Goal: Book appointment/travel/reservation

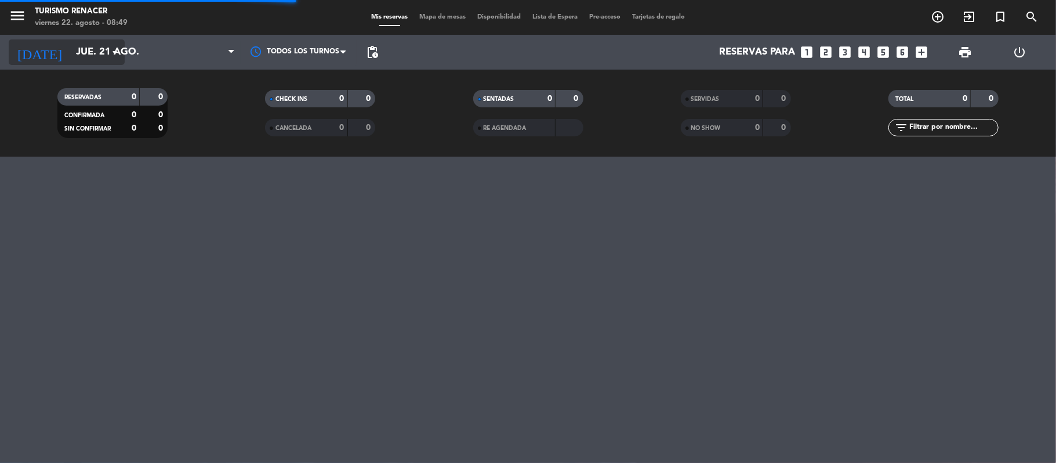
click at [87, 53] on input "jue. 21 ago." at bounding box center [132, 52] width 125 height 23
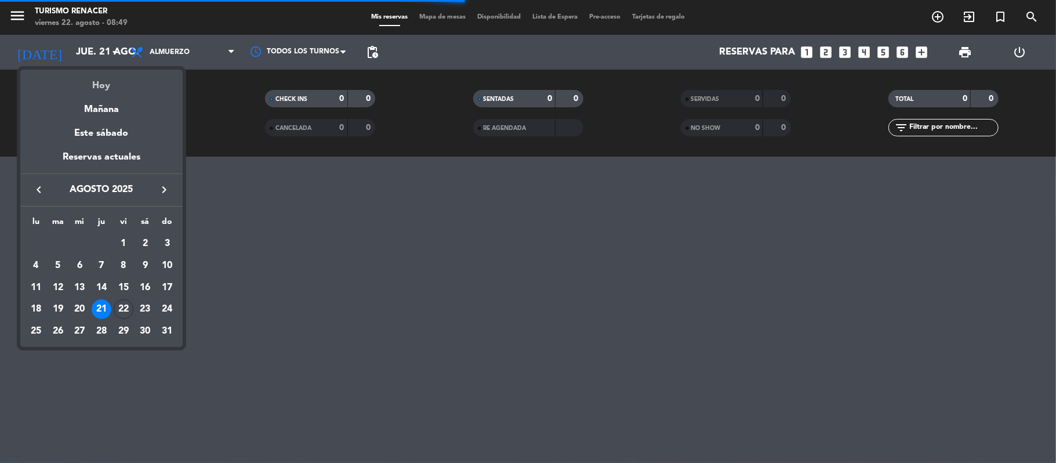
click at [98, 79] on div "Hoy" at bounding box center [101, 82] width 162 height 24
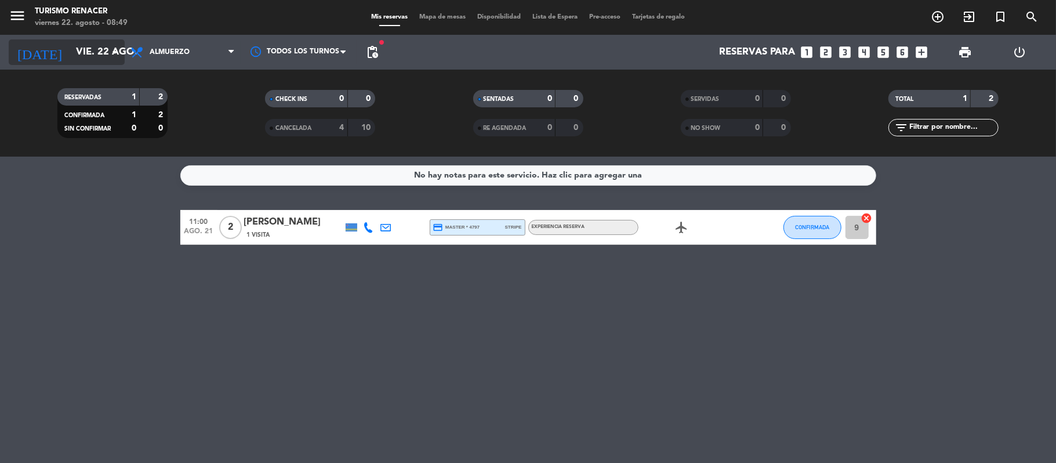
click at [105, 44] on input "vie. 22 ago." at bounding box center [132, 52] width 125 height 23
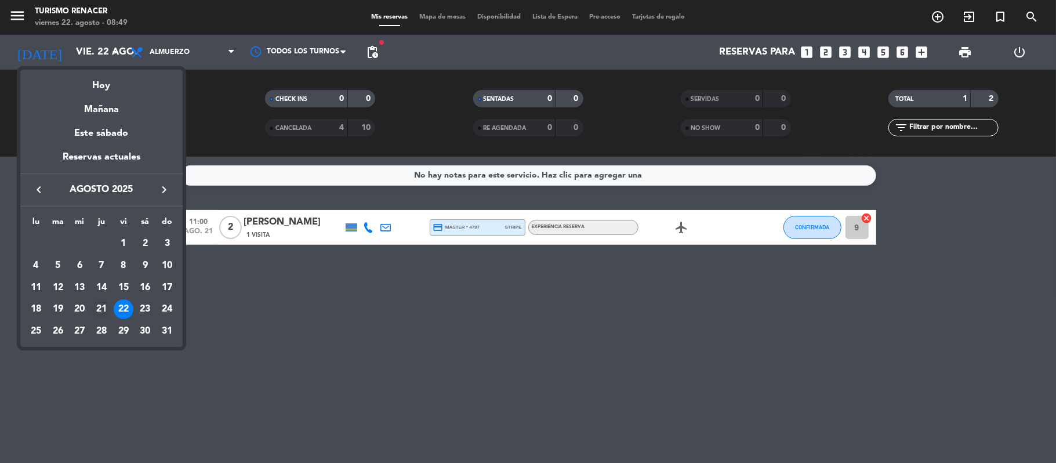
click at [103, 304] on div "21" at bounding box center [102, 309] width 20 height 20
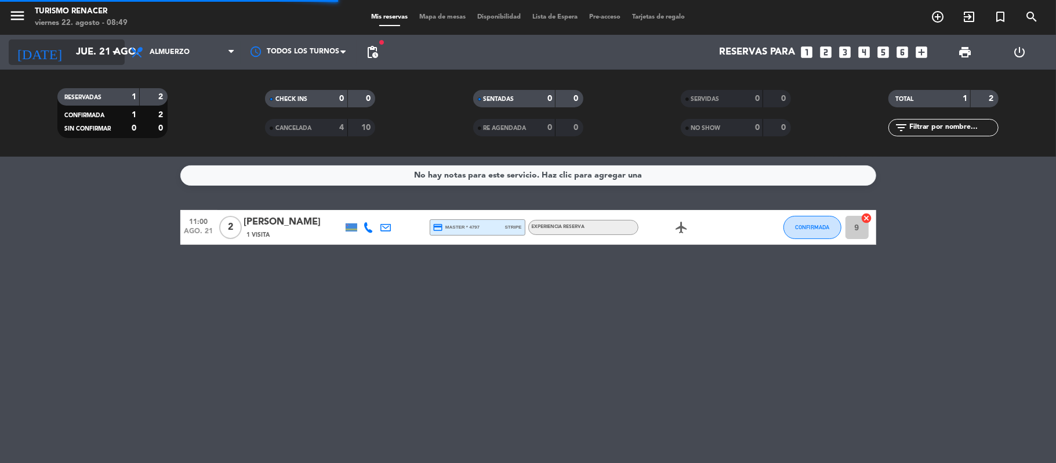
click at [105, 56] on input "jue. 21 ago." at bounding box center [132, 52] width 125 height 23
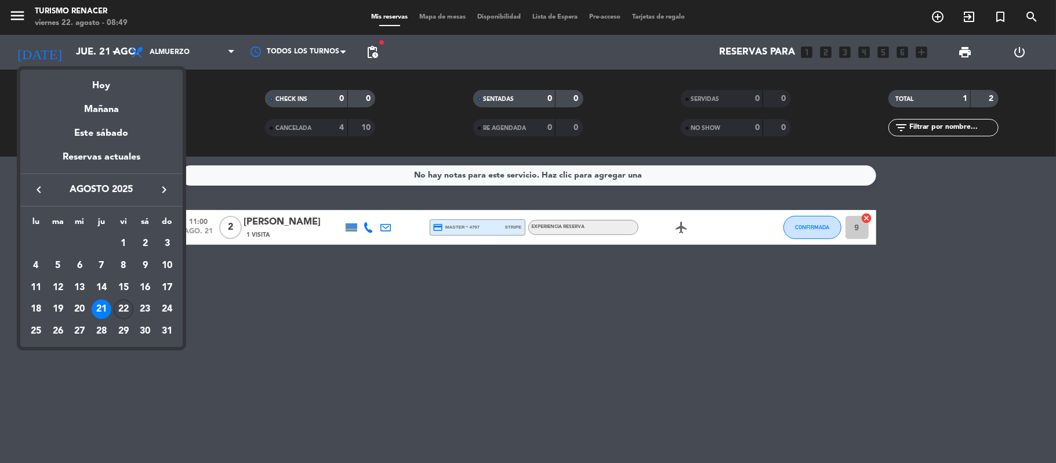
click at [121, 307] on div "22" at bounding box center [124, 309] width 20 height 20
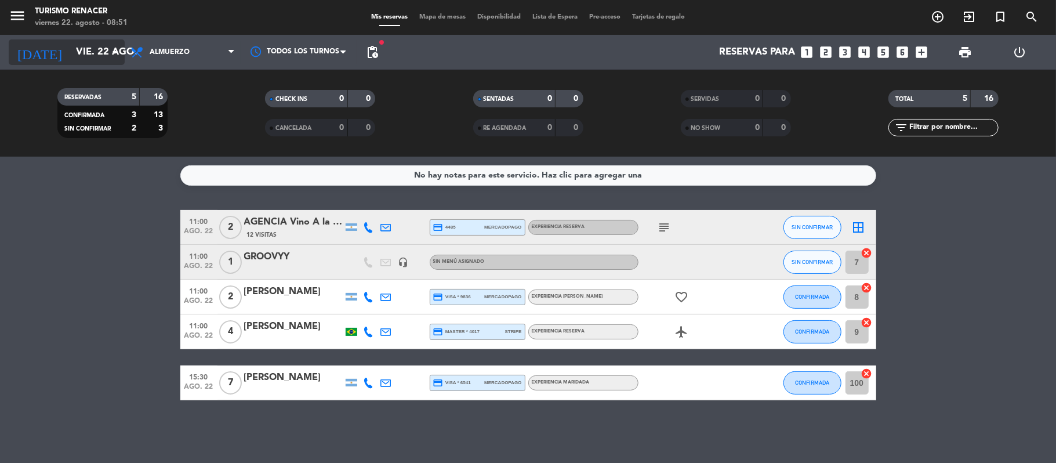
click at [105, 48] on input "vie. 22 ago." at bounding box center [132, 52] width 125 height 23
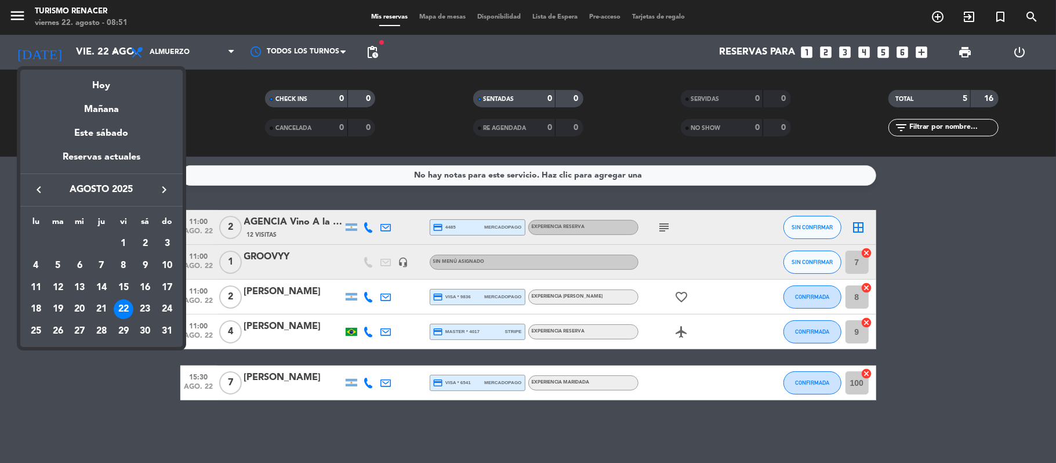
click at [168, 191] on icon "keyboard_arrow_right" at bounding box center [164, 190] width 14 height 14
click at [103, 328] on div "25" at bounding box center [102, 331] width 20 height 20
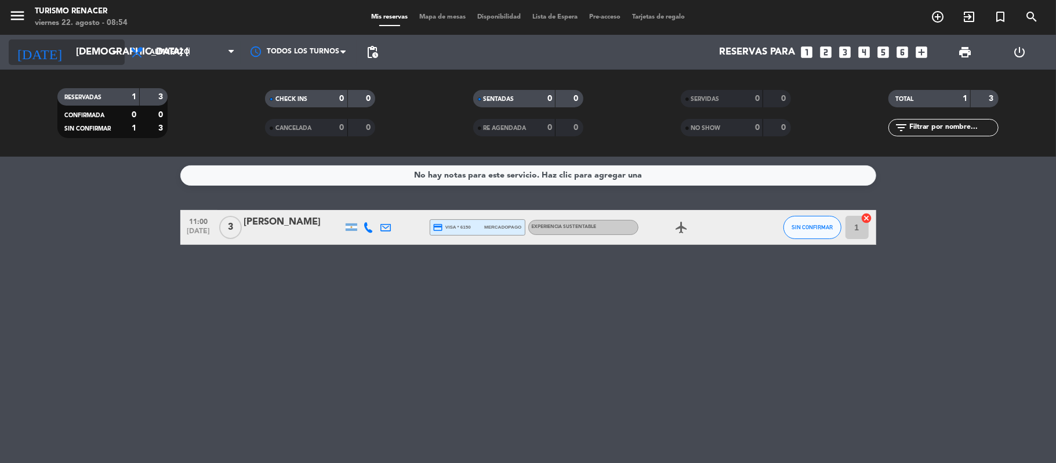
click at [100, 64] on div "[DATE] [DEMOGRAPHIC_DATA] [DATE] arrow_drop_down" at bounding box center [67, 52] width 116 height 26
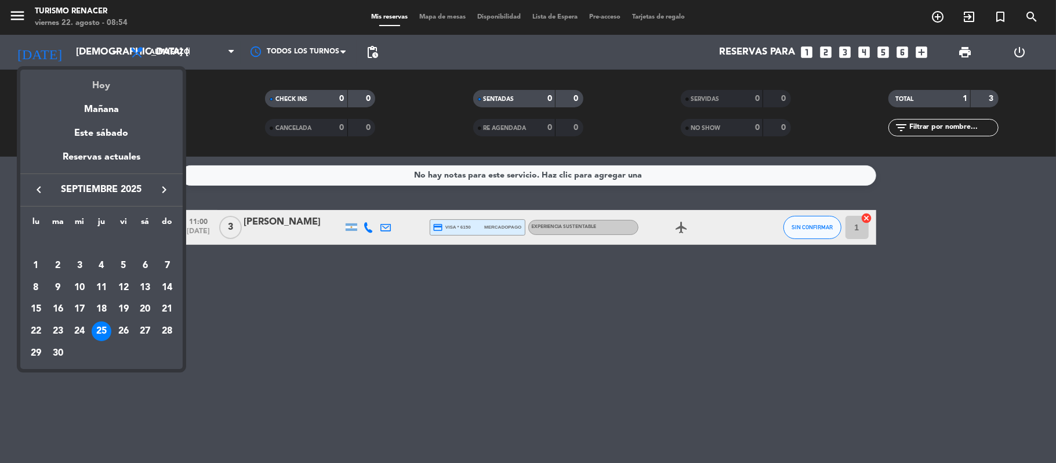
click at [104, 86] on div "Hoy" at bounding box center [101, 82] width 162 height 24
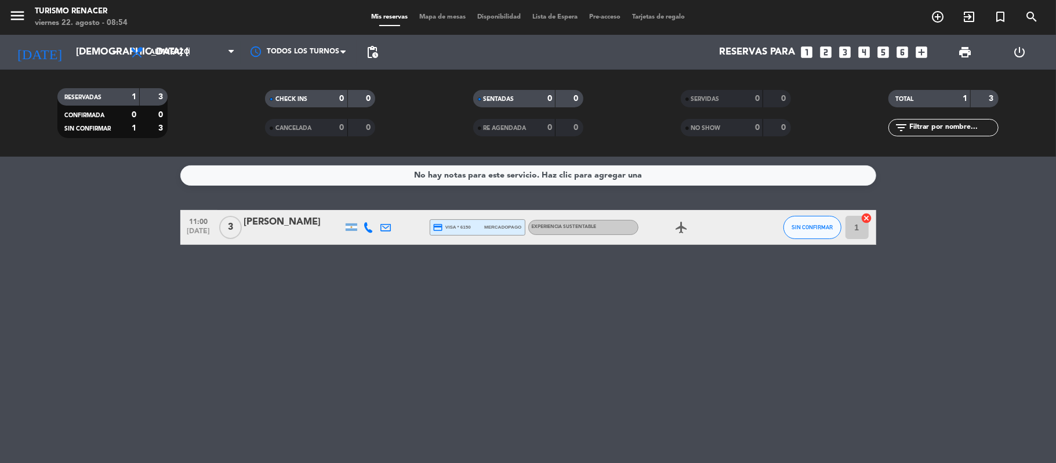
type input "vie. 22 ago."
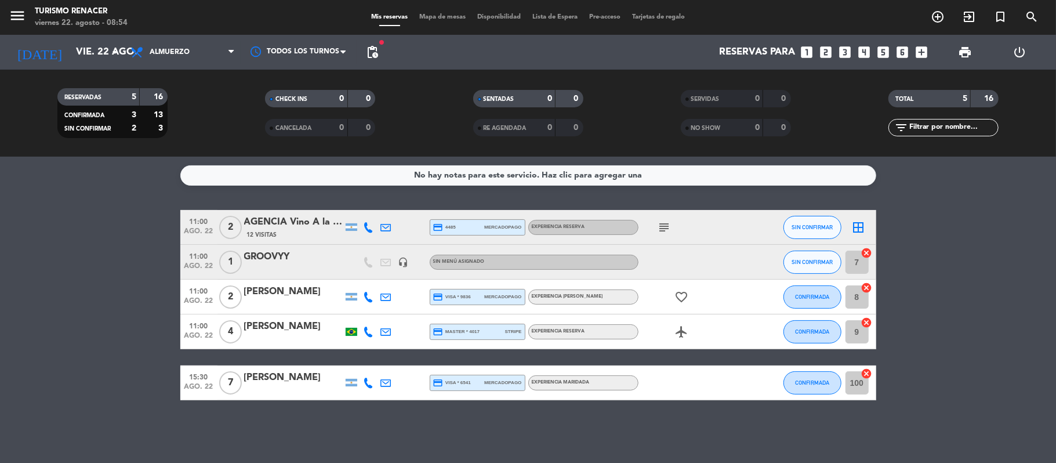
click at [251, 260] on div "GROOVYY" at bounding box center [293, 256] width 99 height 15
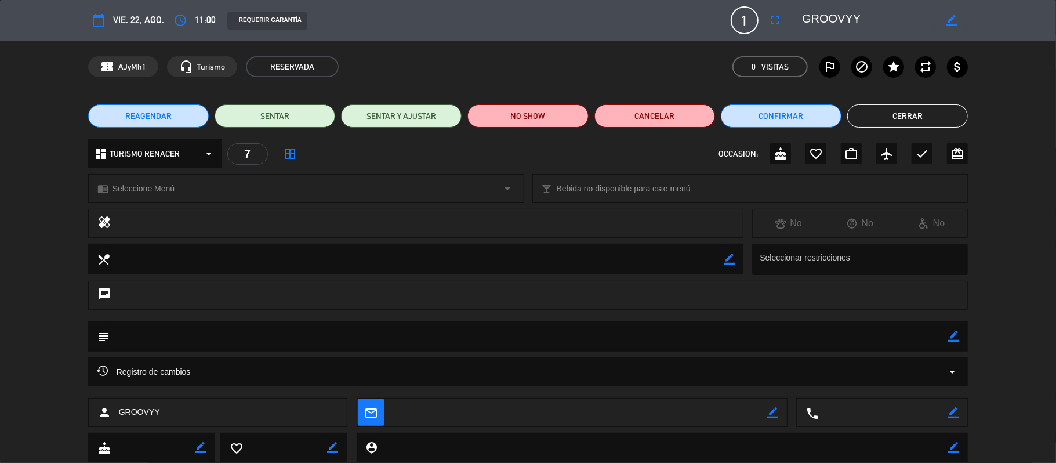
click at [952, 24] on icon "border_color" at bounding box center [951, 20] width 11 height 11
drag, startPoint x: 907, startPoint y: 20, endPoint x: 720, endPoint y: 34, distance: 187.8
click at [720, 34] on div "calendar_today vie. 22, ago. access_time 11:00 REQUERIR GARANTÍA 1 GROOVYY full…" at bounding box center [528, 20] width 880 height 28
type textarea "[PERSON_NAME]"
click at [946, 19] on icon at bounding box center [951, 20] width 11 height 11
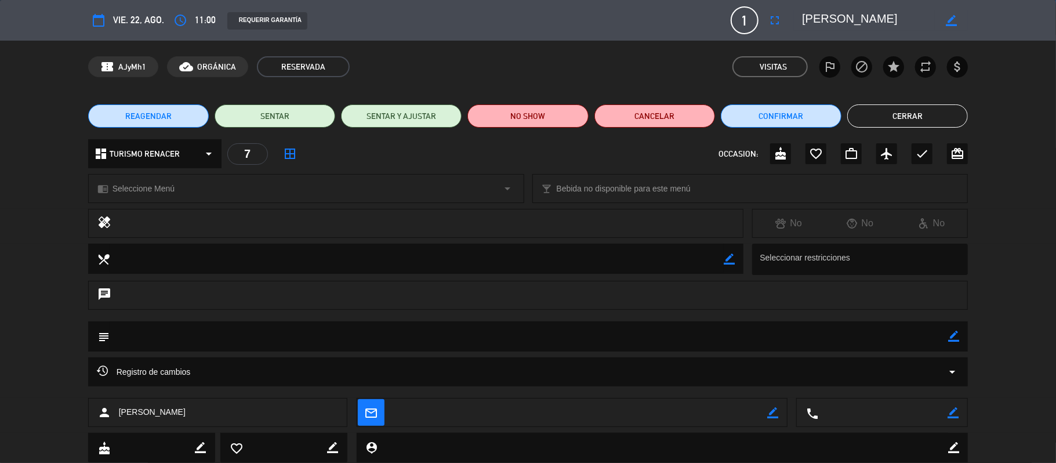
click at [900, 107] on button "Cerrar" at bounding box center [907, 115] width 121 height 23
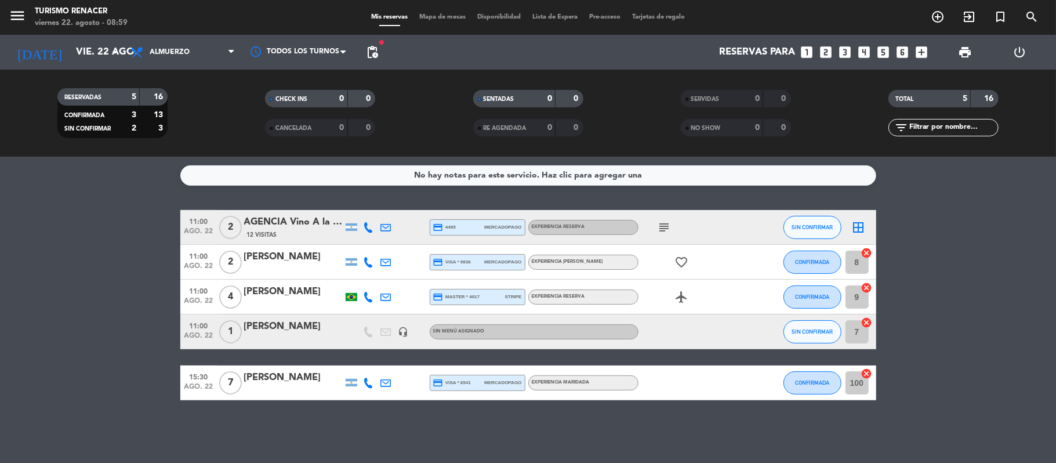
click at [828, 54] on icon "looks_two" at bounding box center [826, 52] width 15 height 15
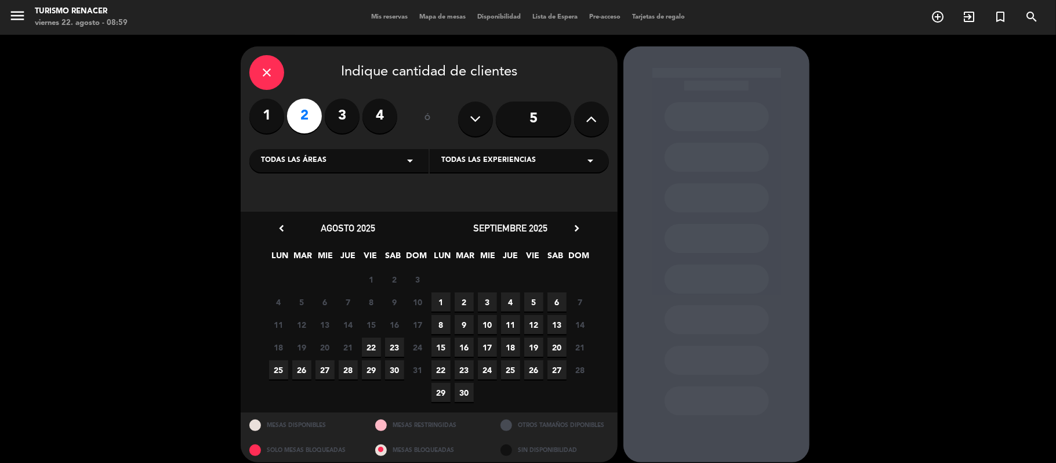
click at [511, 368] on span "25" at bounding box center [510, 369] width 19 height 19
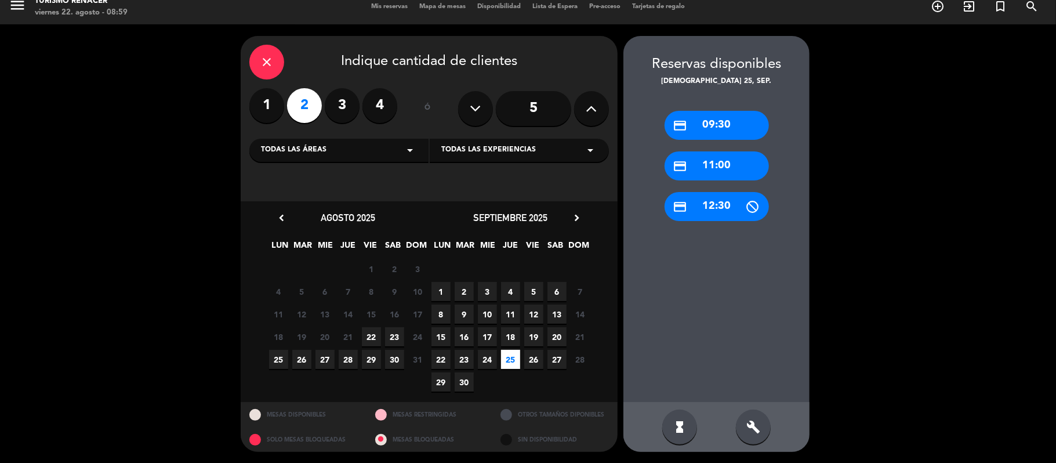
click at [729, 122] on div "credit_card 09:30" at bounding box center [717, 125] width 104 height 29
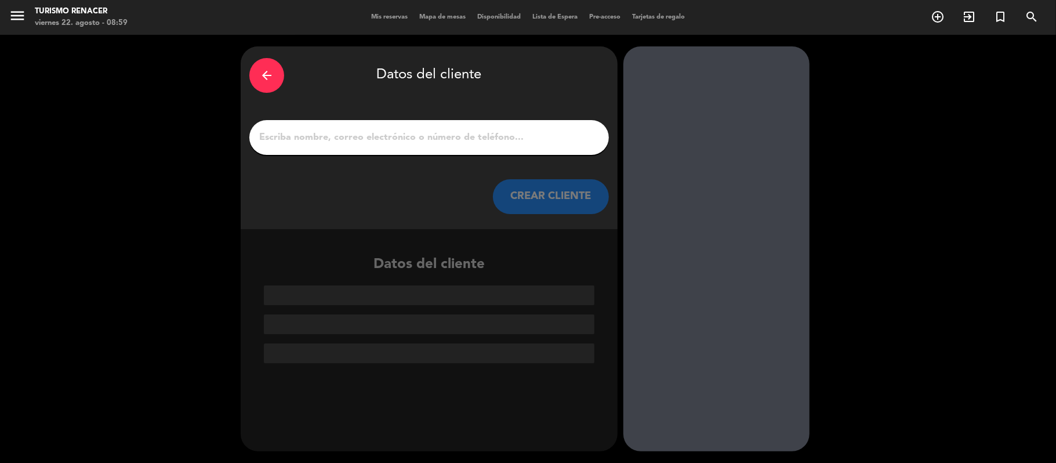
scroll to position [0, 0]
click at [458, 133] on input "1" at bounding box center [429, 137] width 342 height 16
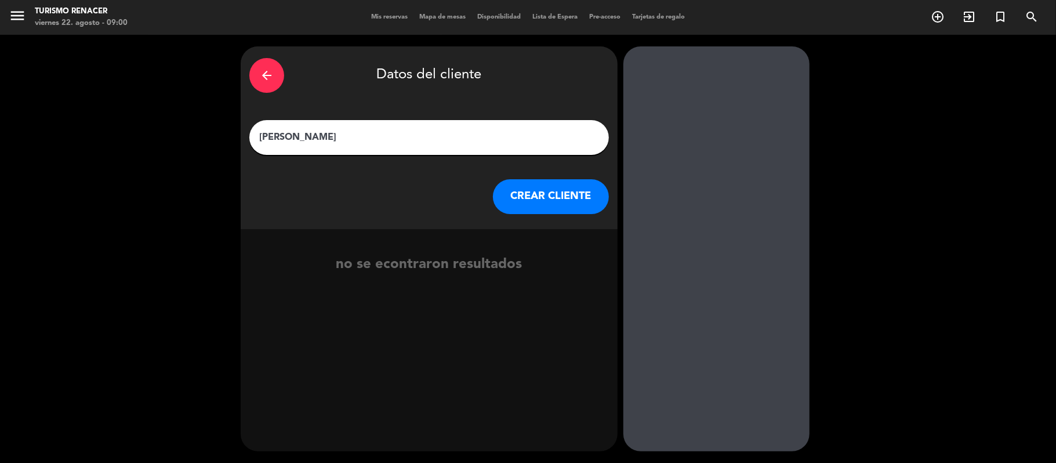
type input "[PERSON_NAME]"
click at [539, 207] on button "CREAR CLIENTE" at bounding box center [551, 196] width 116 height 35
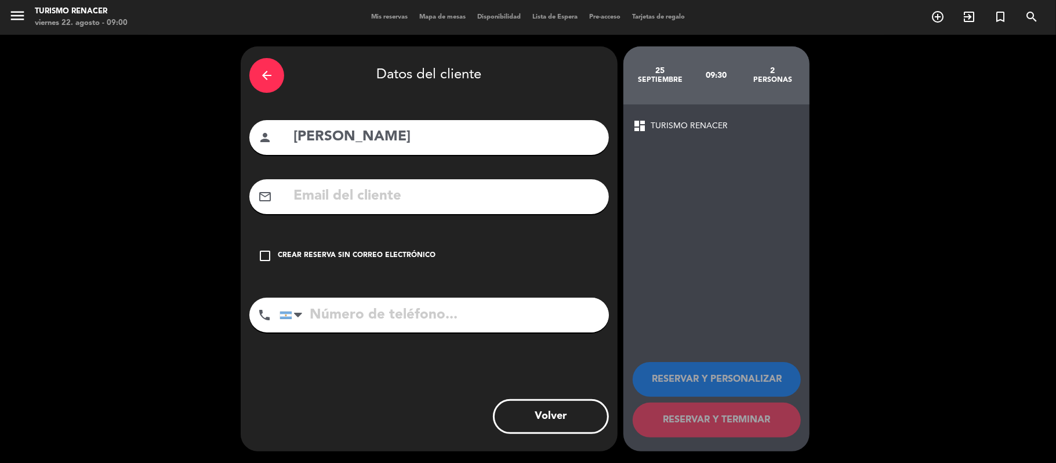
click at [400, 204] on input "text" at bounding box center [446, 196] width 308 height 24
paste input "[EMAIL_ADDRESS][DOMAIN_NAME]"
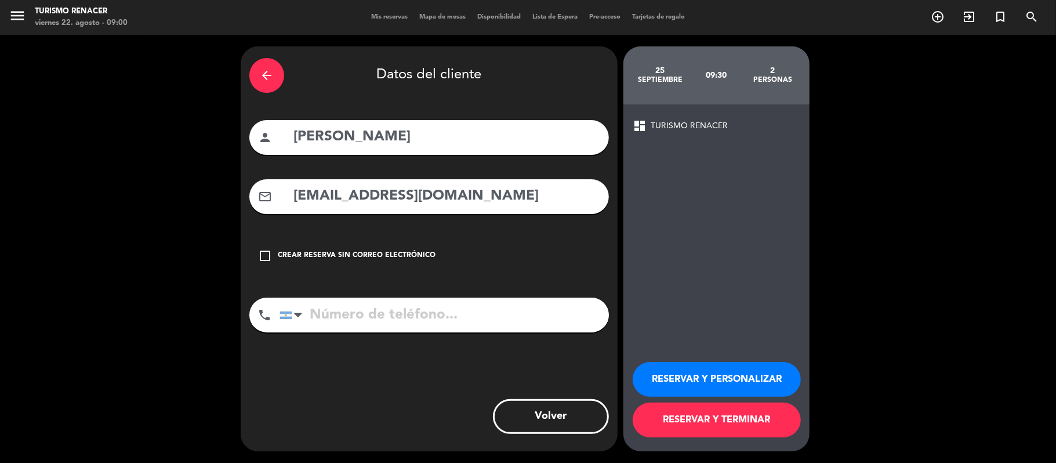
type input "[EMAIL_ADDRESS][DOMAIN_NAME]"
click at [360, 251] on div "Crear reserva sin correo electrónico" at bounding box center [357, 256] width 158 height 12
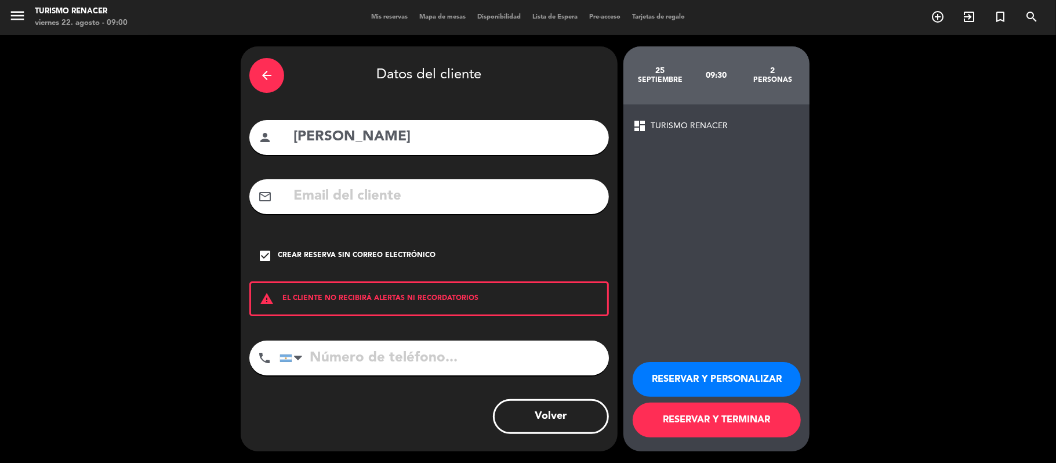
click at [717, 378] on button "RESERVAR Y PERSONALIZAR" at bounding box center [717, 379] width 168 height 35
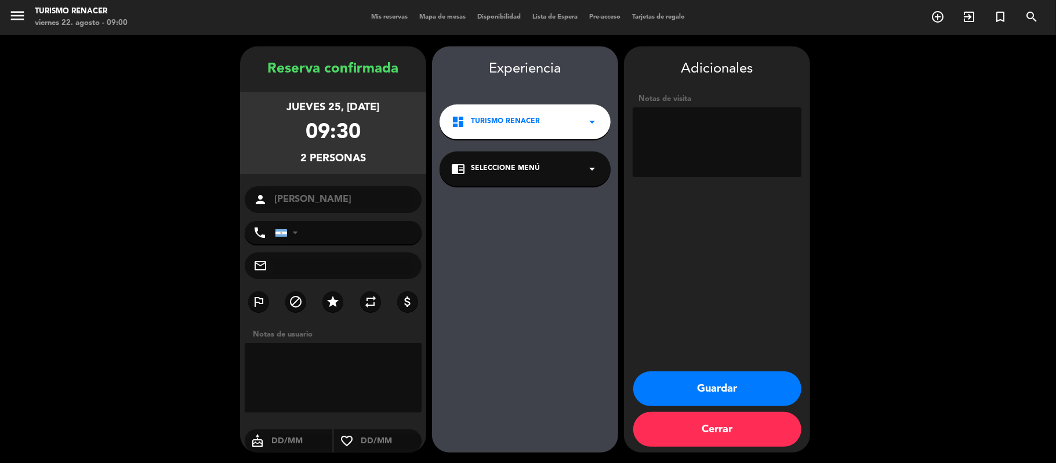
click at [320, 269] on input "text" at bounding box center [343, 265] width 140 height 16
paste input "[EMAIL_ADDRESS][DOMAIN_NAME]"
type input "[EMAIL_ADDRESS][DOMAIN_NAME]"
click at [566, 173] on div "chrome_reader_mode Seleccione Menú arrow_drop_down" at bounding box center [525, 168] width 171 height 35
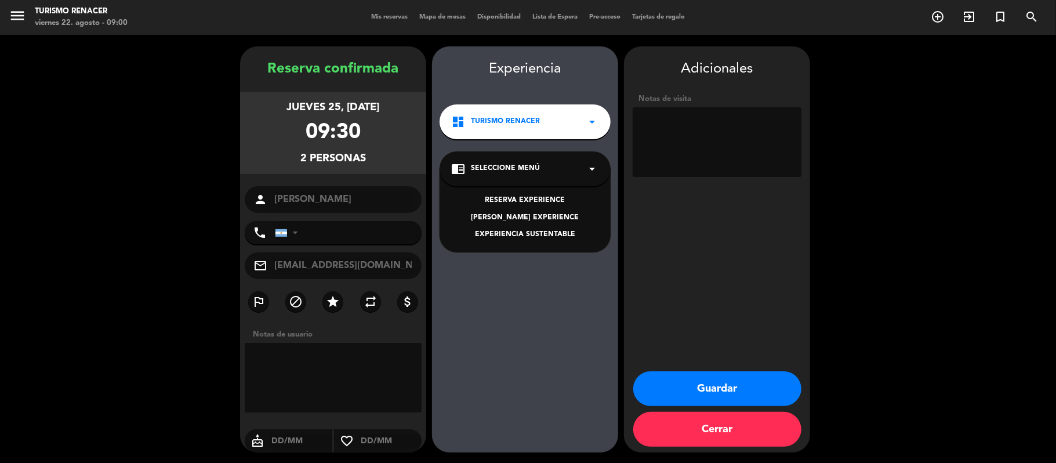
click at [543, 233] on div "EXPERIENCIA SUSTENTABLE" at bounding box center [525, 235] width 148 height 12
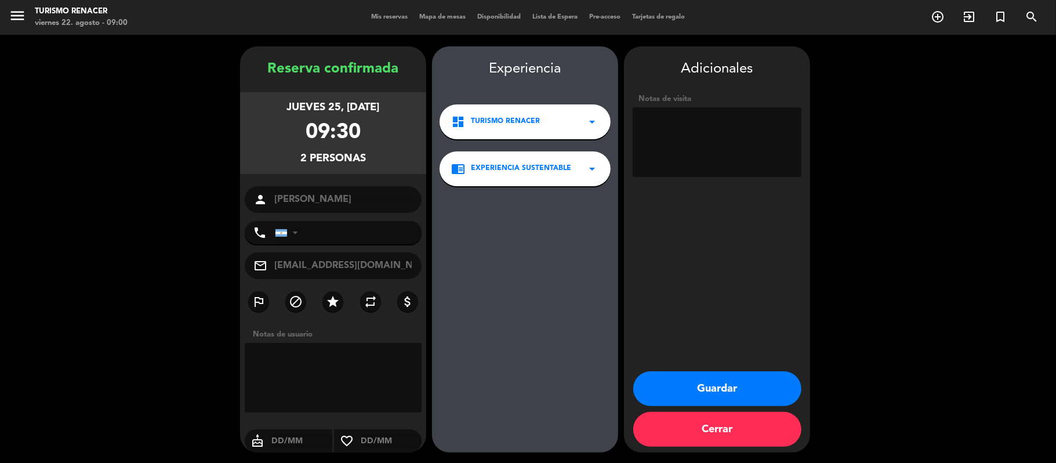
click at [748, 149] on textarea at bounding box center [717, 142] width 169 height 70
type textarea "Suntrip"
click at [707, 394] on button "Guardar" at bounding box center [717, 388] width 168 height 35
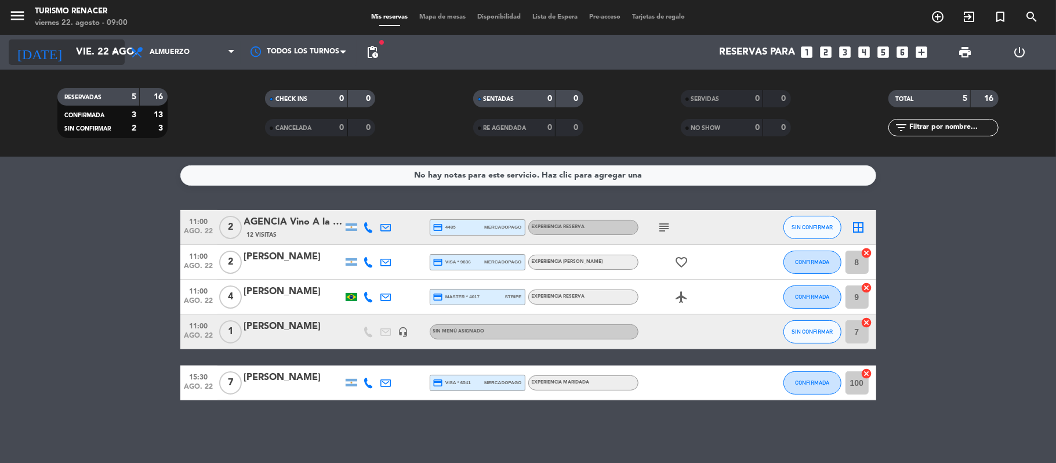
click at [114, 63] on input "vie. 22 ago." at bounding box center [132, 52] width 125 height 23
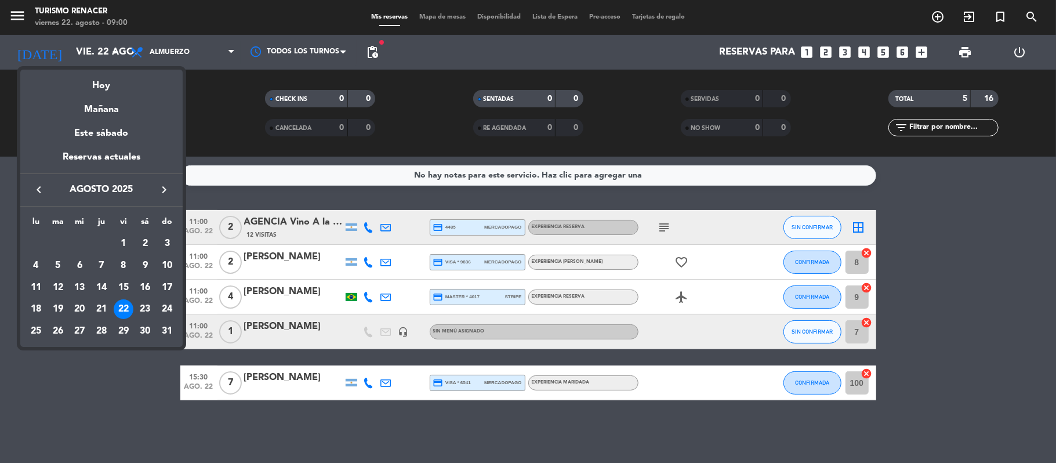
click at [165, 186] on icon "keyboard_arrow_right" at bounding box center [164, 190] width 14 height 14
click at [101, 335] on div "25" at bounding box center [102, 331] width 20 height 20
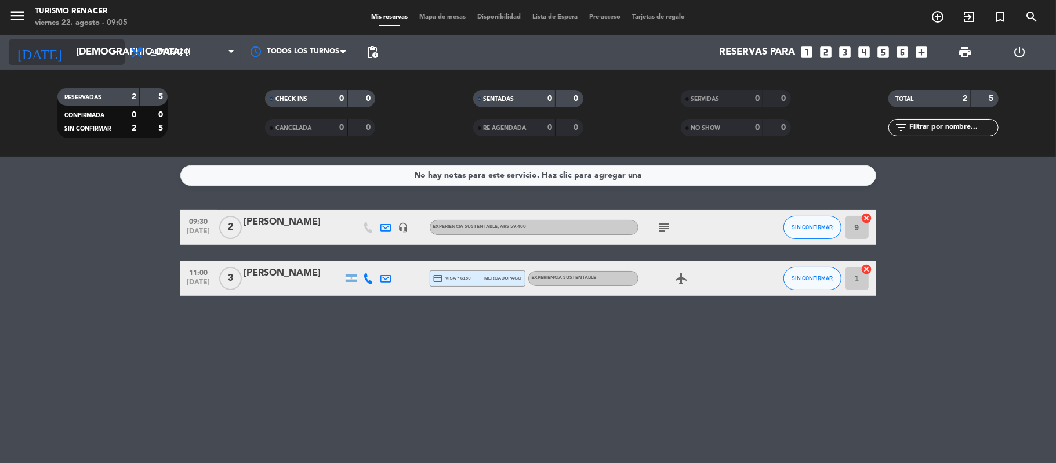
click at [96, 49] on input "[DEMOGRAPHIC_DATA] [DATE]" at bounding box center [132, 52] width 125 height 23
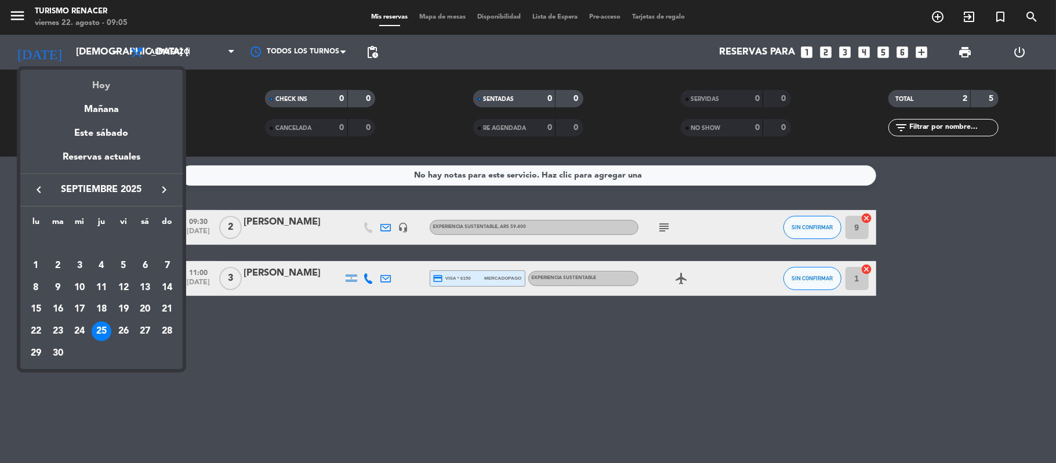
click at [99, 83] on div "Hoy" at bounding box center [101, 82] width 162 height 24
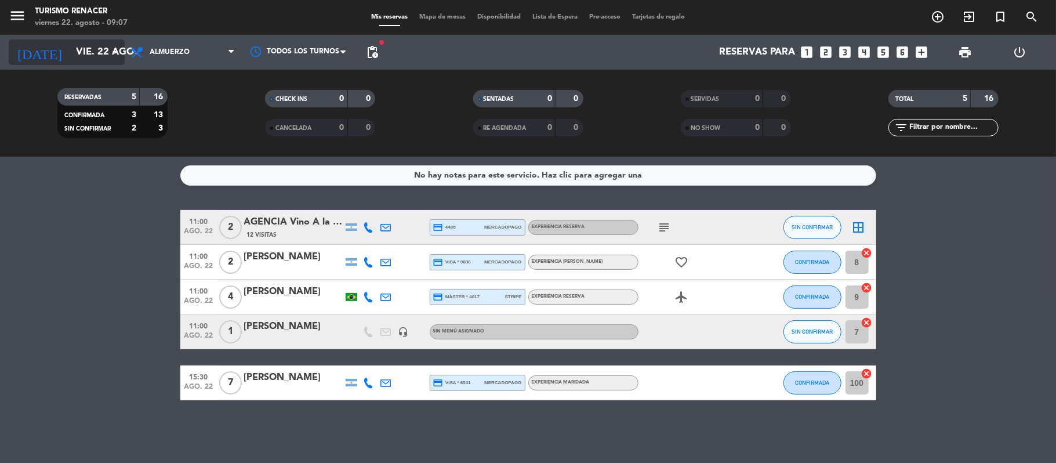
click at [89, 52] on input "vie. 22 ago." at bounding box center [132, 52] width 125 height 23
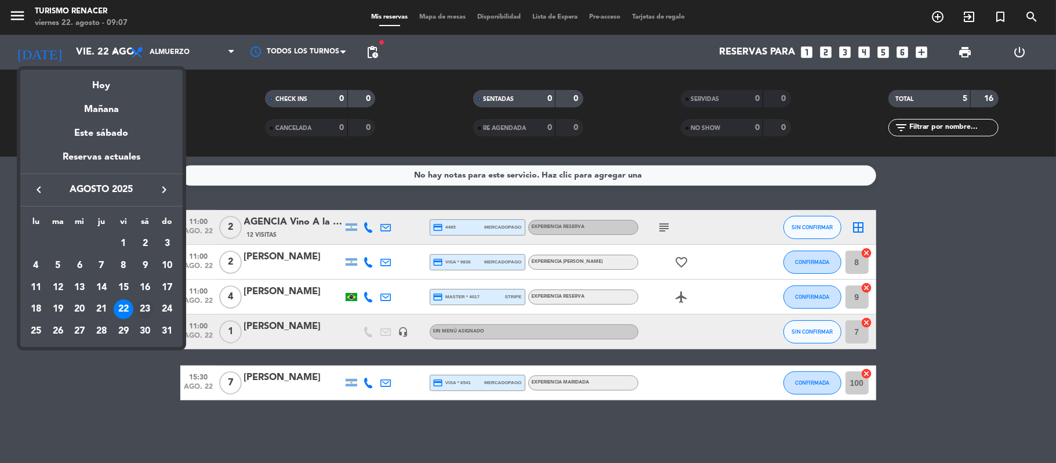
click at [150, 311] on div "23" at bounding box center [145, 309] width 20 height 20
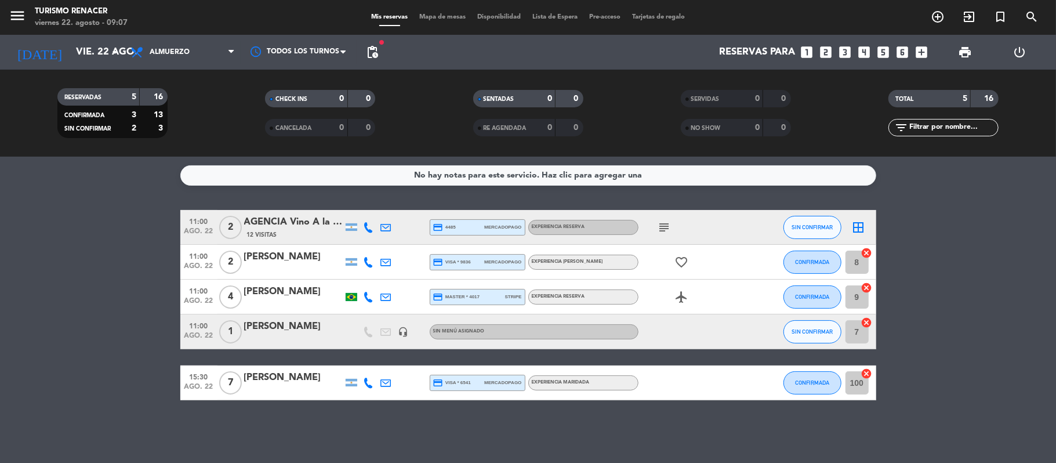
type input "sáb. 23 ago."
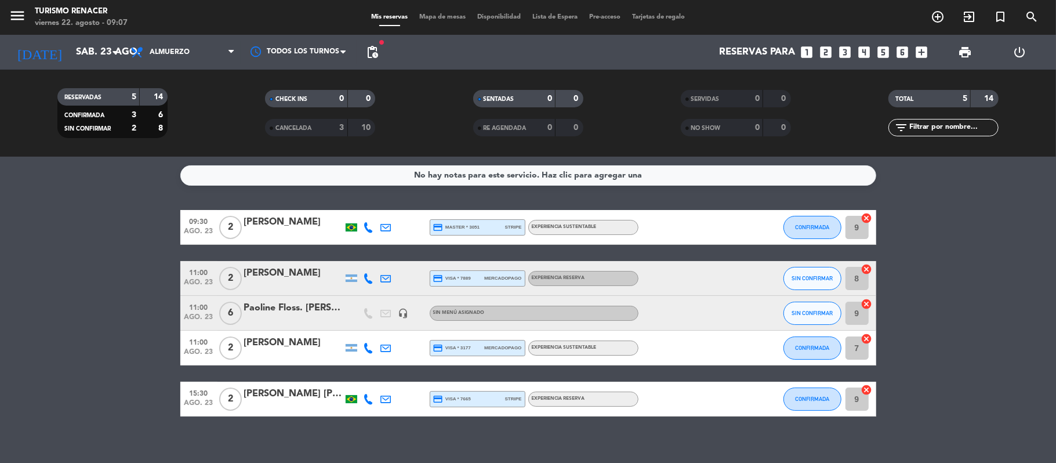
click at [300, 126] on span "CANCELADA" at bounding box center [293, 128] width 36 height 6
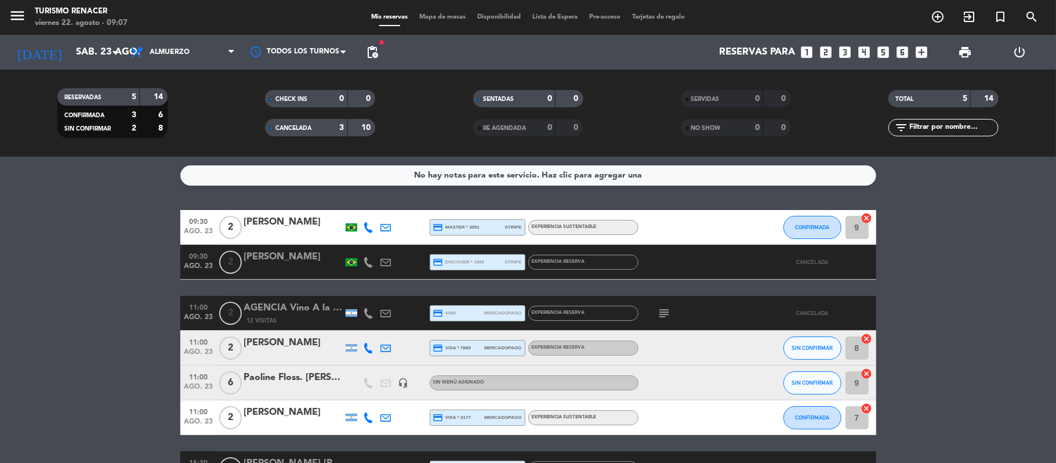
click at [300, 126] on span "CANCELADA" at bounding box center [293, 128] width 36 height 6
